Goal: Task Accomplishment & Management: Manage account settings

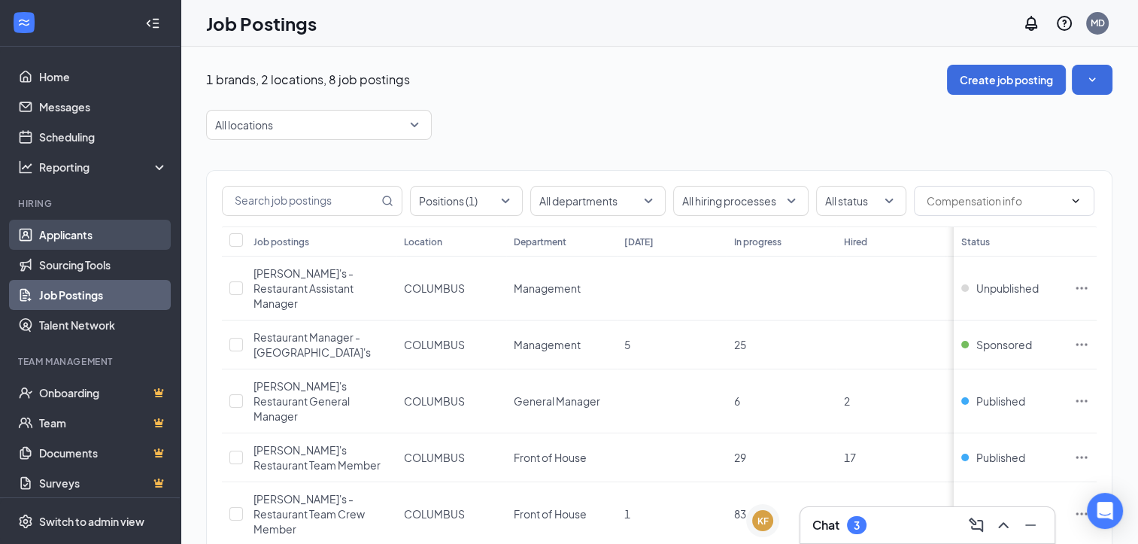
click at [83, 232] on link "Applicants" at bounding box center [103, 235] width 129 height 30
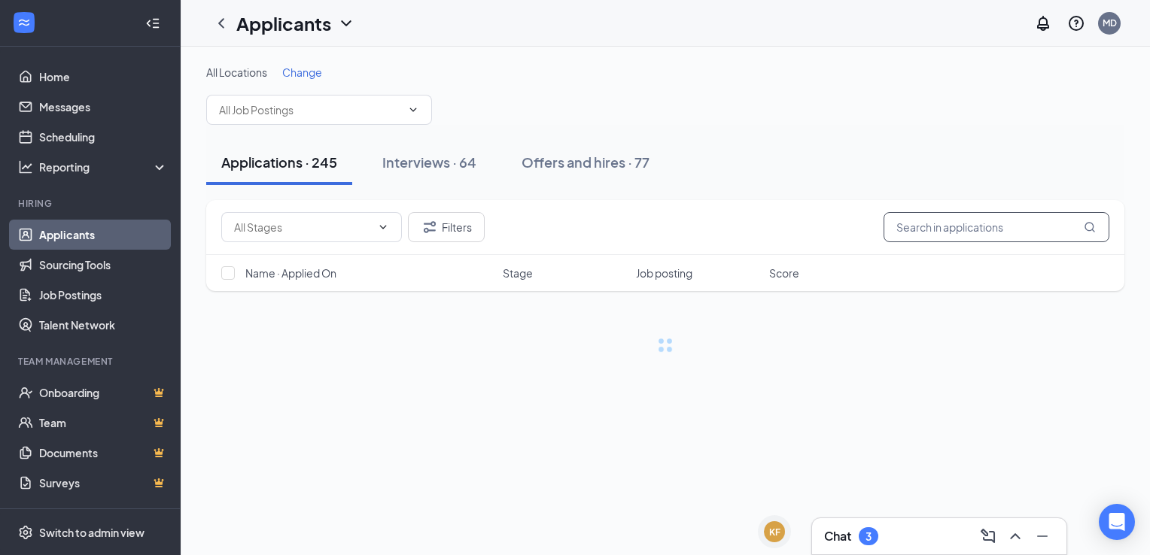
click at [943, 223] on input "text" at bounding box center [996, 227] width 226 height 30
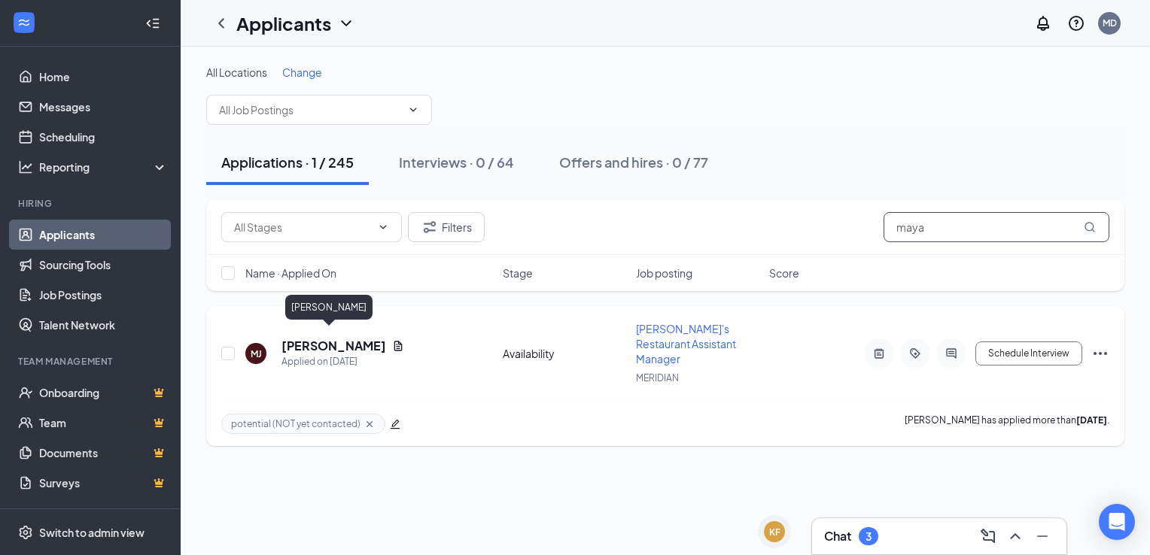
type input "maya"
click at [325, 339] on h5 "[PERSON_NAME]" at bounding box center [333, 346] width 105 height 17
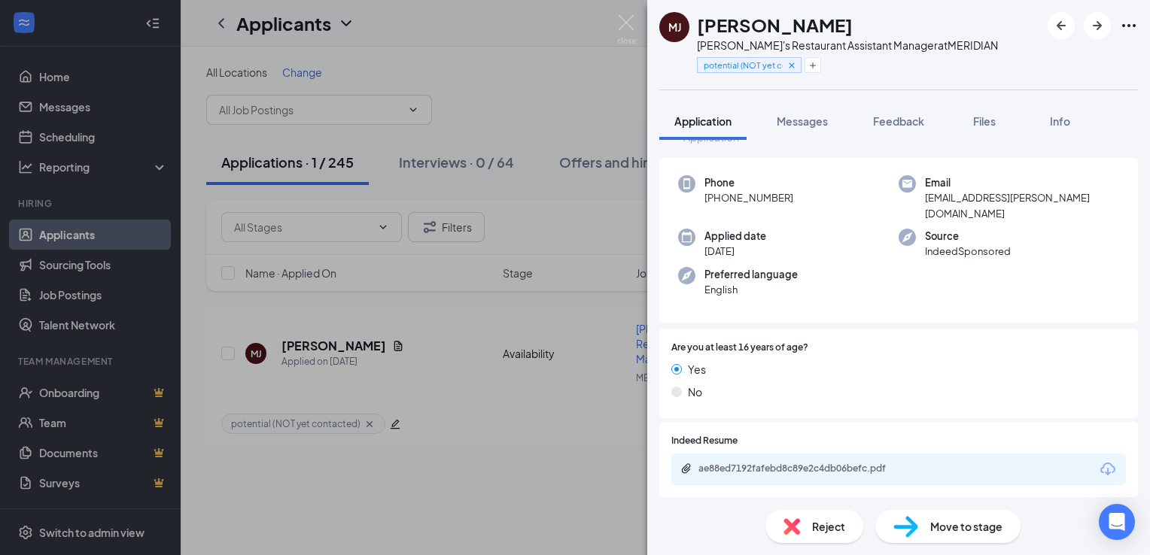
scroll to position [75, 0]
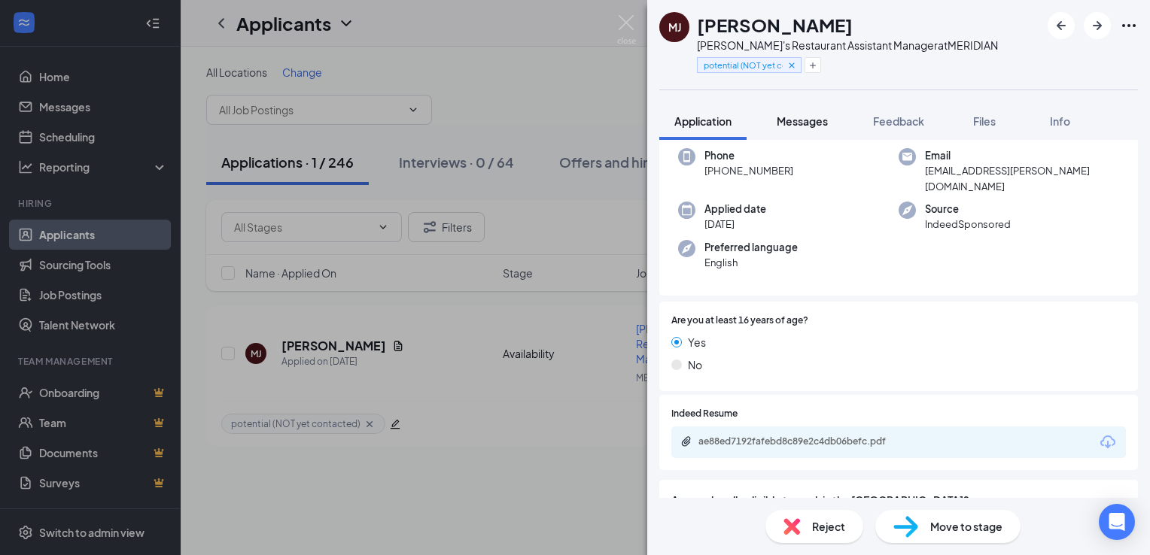
click at [822, 118] on span "Messages" at bounding box center [801, 121] width 51 height 14
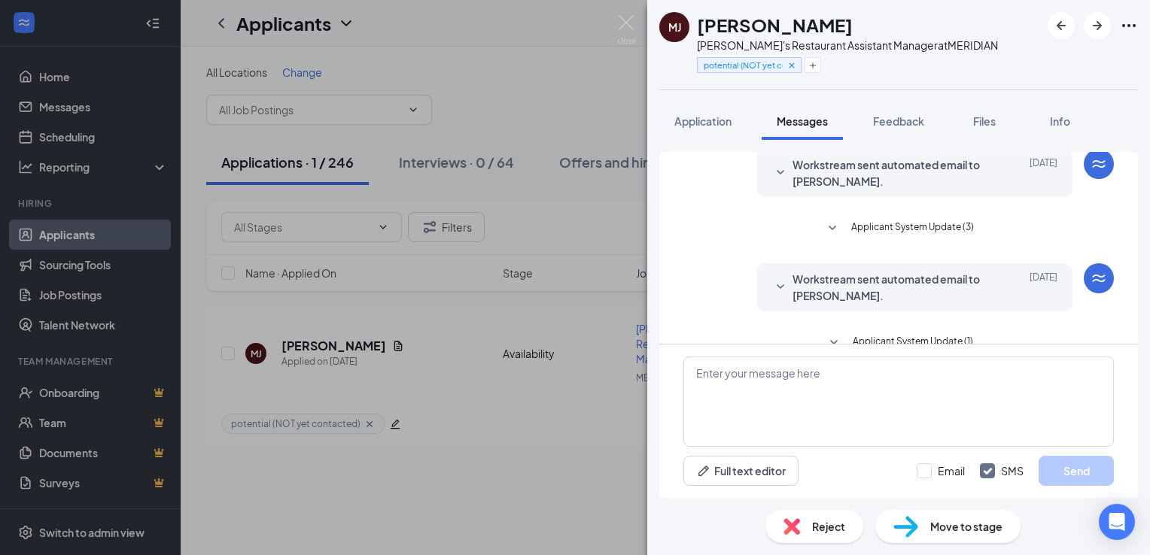
scroll to position [80, 0]
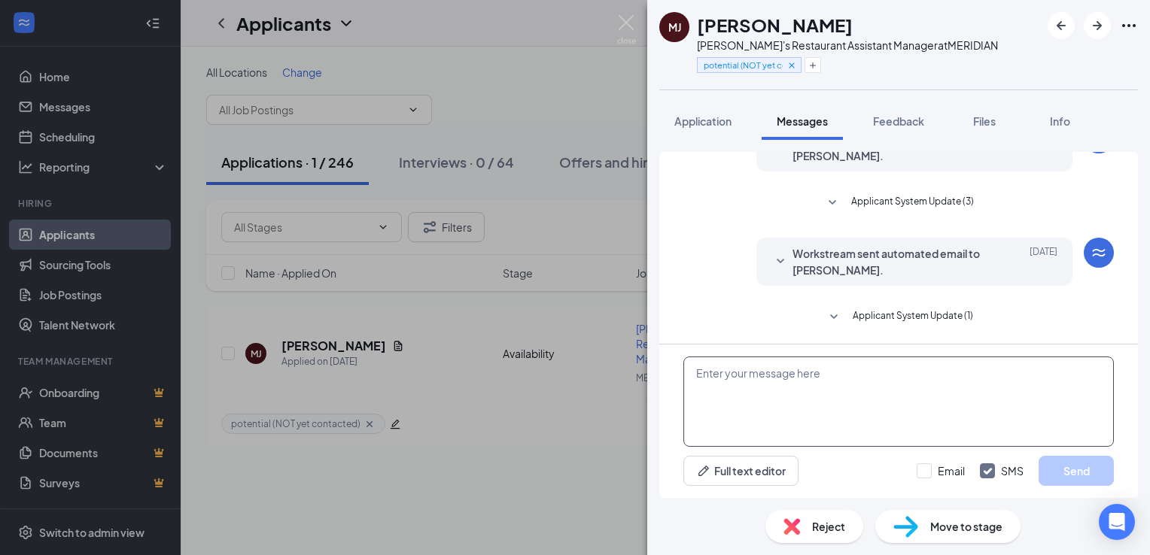
click at [737, 395] on textarea at bounding box center [898, 402] width 430 height 90
click at [623, 24] on img at bounding box center [626, 29] width 19 height 29
